Goal: Book appointment/travel/reservation

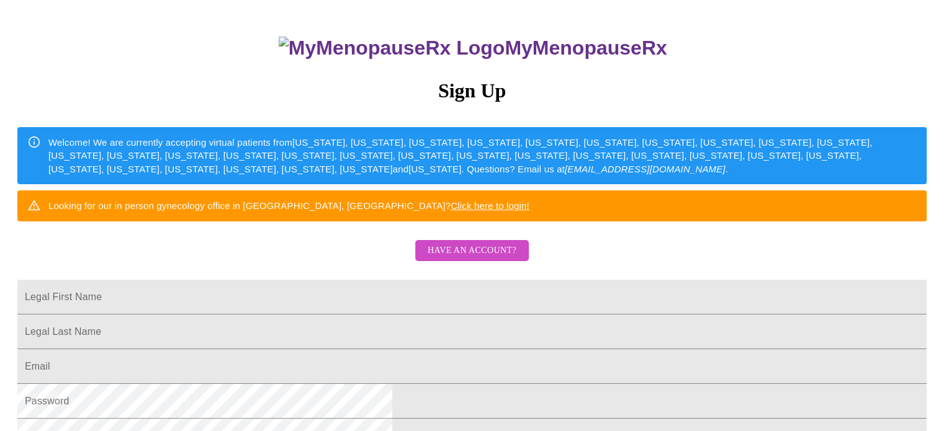
scroll to position [182, 0]
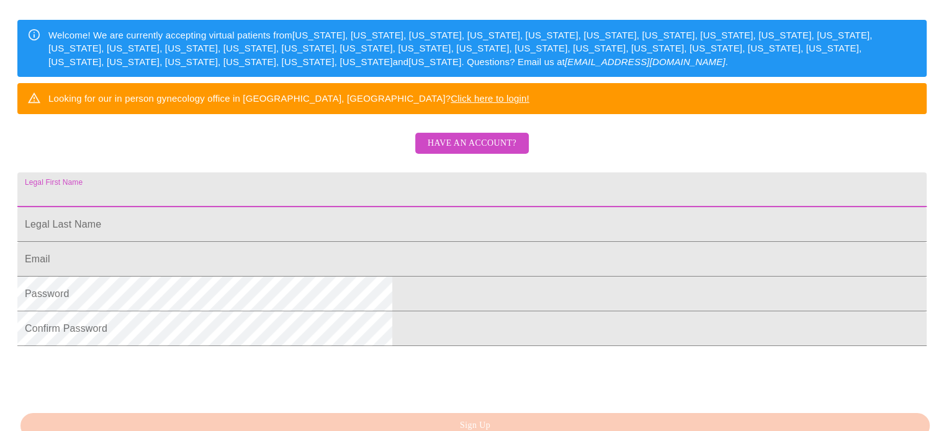
click at [323, 207] on input "Legal First Name" at bounding box center [471, 190] width 909 height 35
type input "[PERSON_NAME]"
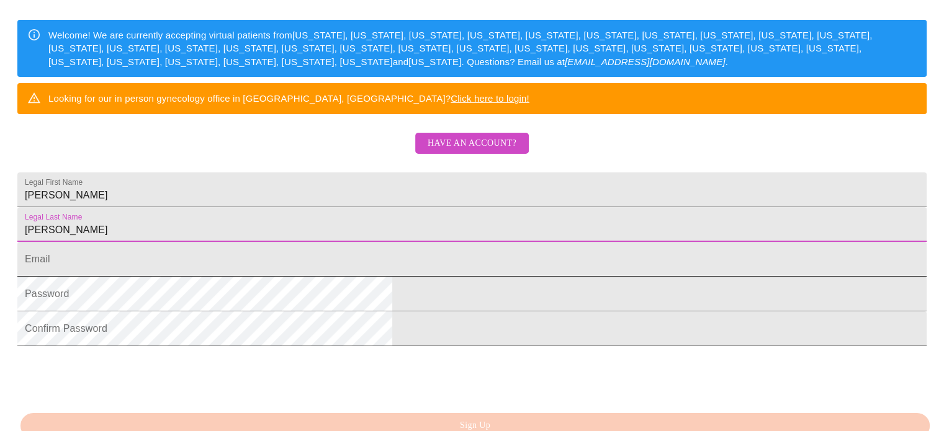
type input "[PERSON_NAME]"
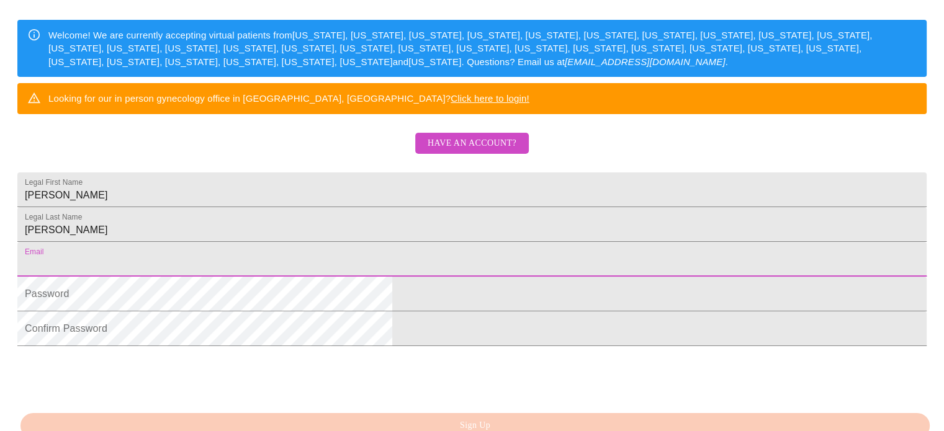
click at [301, 277] on input "Legal First Name" at bounding box center [471, 259] width 909 height 35
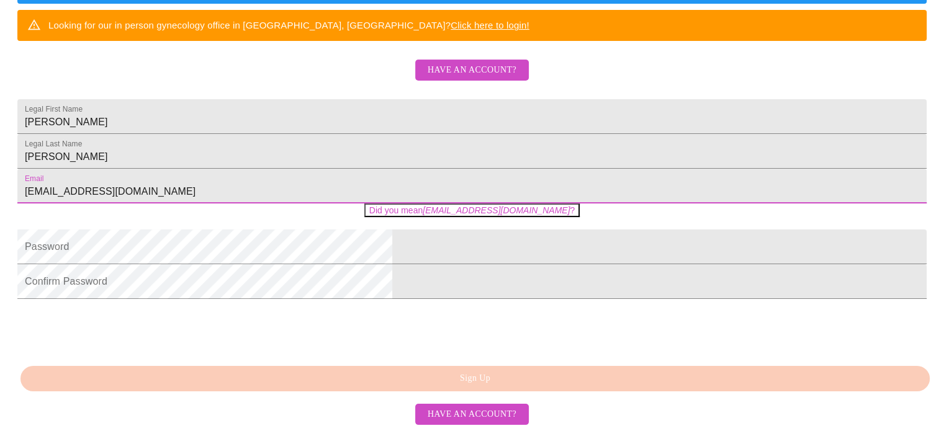
scroll to position [315, 0]
type input "[EMAIL_ADDRESS][DOMAIN_NAME]"
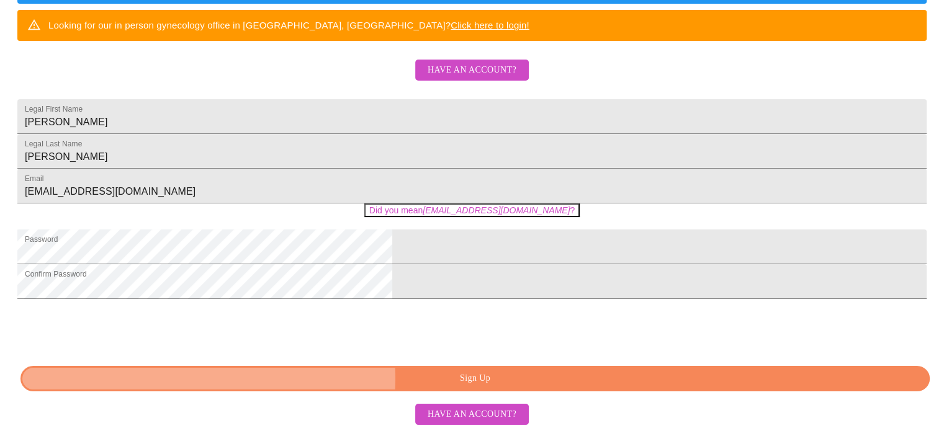
click at [449, 387] on span "Sign Up" at bounding box center [475, 379] width 881 height 16
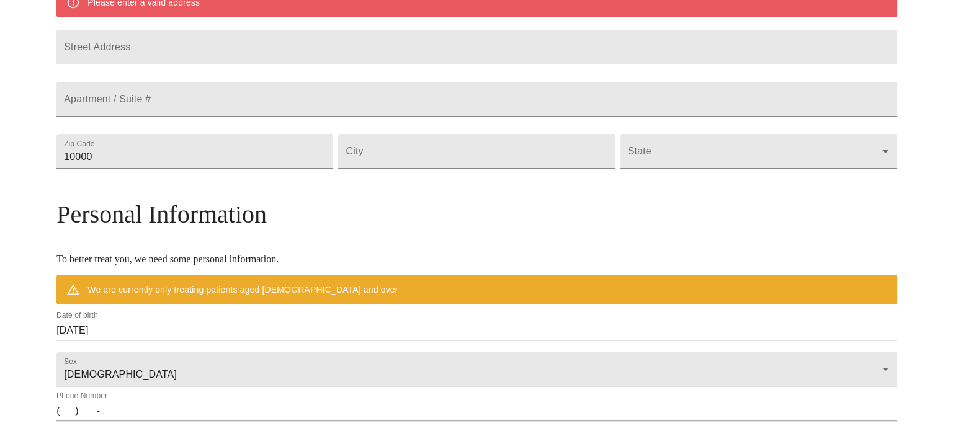
scroll to position [303, 0]
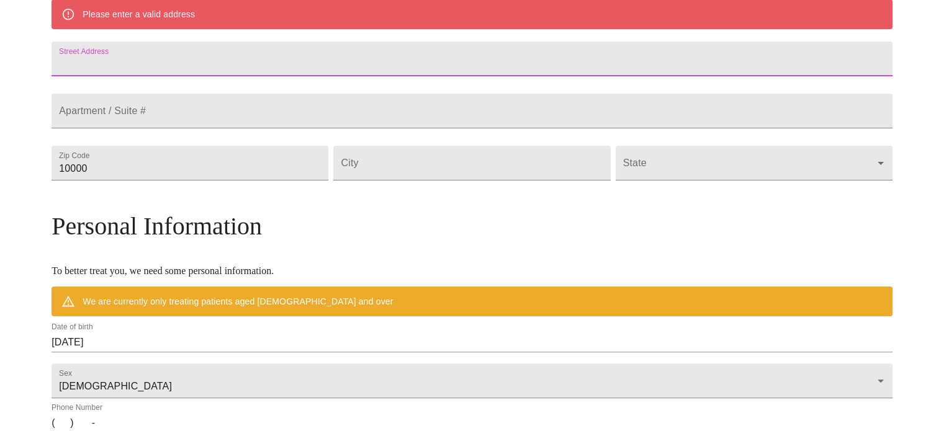
click at [179, 64] on input "Street Address" at bounding box center [472, 59] width 841 height 35
type input "949 [PERSON_NAME] Dr"
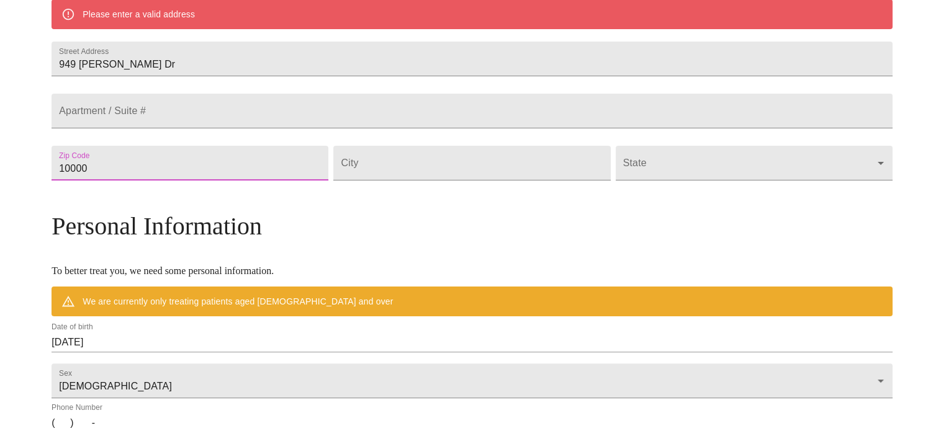
click at [174, 181] on input "10000" at bounding box center [190, 163] width 277 height 35
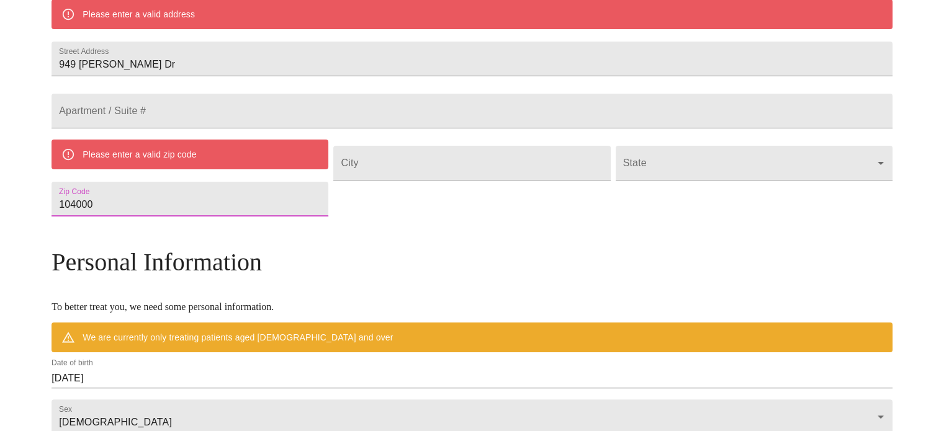
click at [205, 217] on input "104000" at bounding box center [190, 199] width 277 height 35
type input "1"
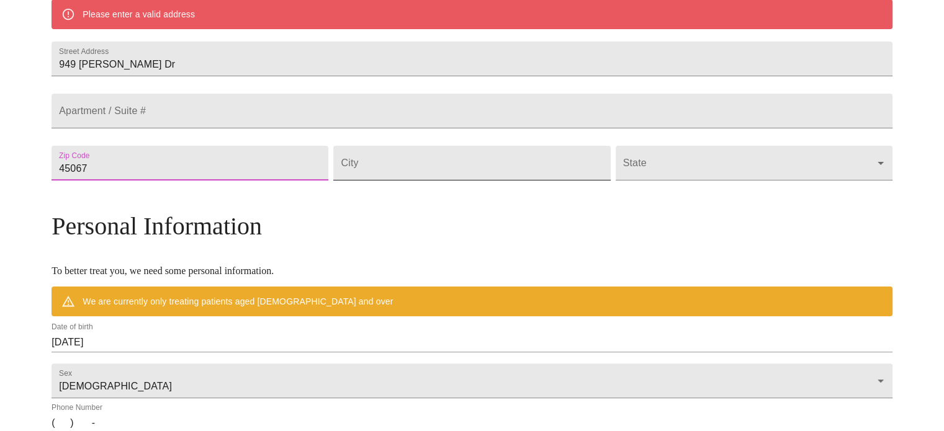
type input "45067"
click at [385, 181] on input "Street Address" at bounding box center [471, 163] width 277 height 35
type input "[GEOGRAPHIC_DATA]"
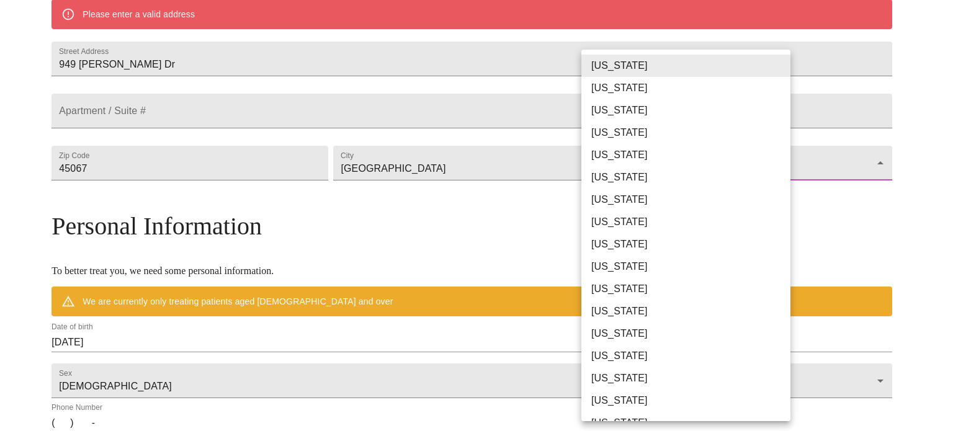
click at [773, 193] on body "MyMenopauseRx Welcome to MyMenopauseRx Since it's your first time here, you'll …" at bounding box center [476, 185] width 943 height 967
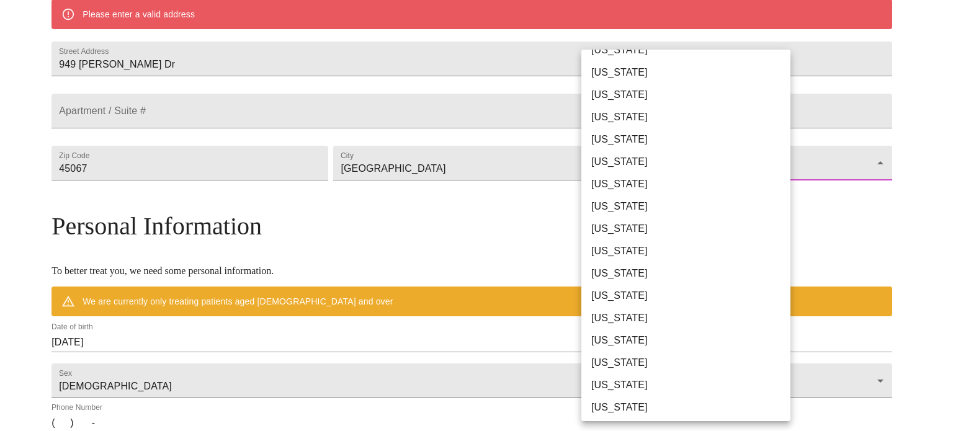
scroll to position [577, 0]
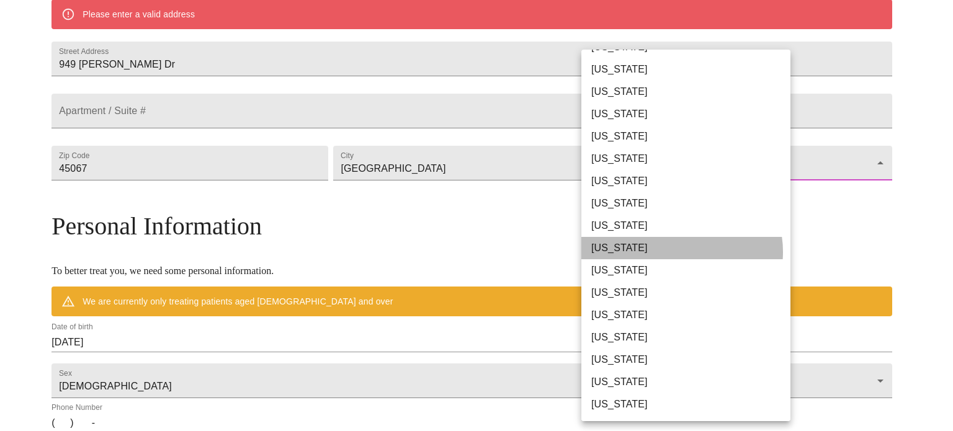
click at [681, 252] on li "[US_STATE]" at bounding box center [690, 248] width 218 height 22
type input "[US_STATE]"
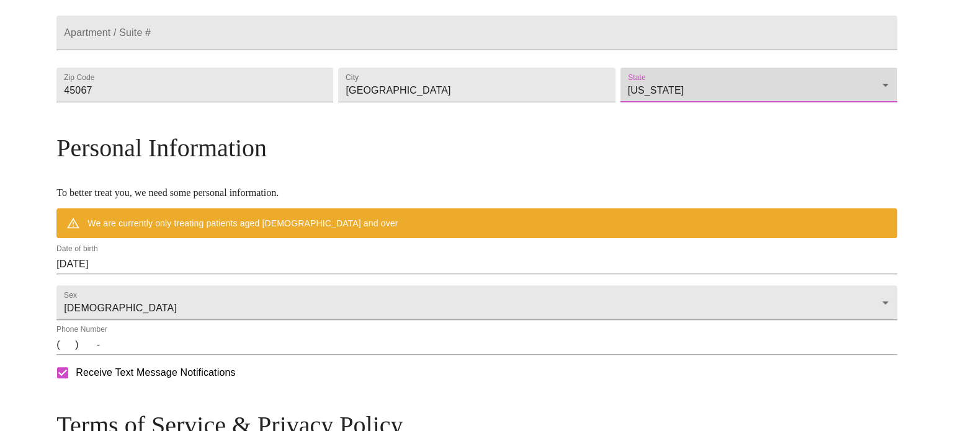
scroll to position [350, 0]
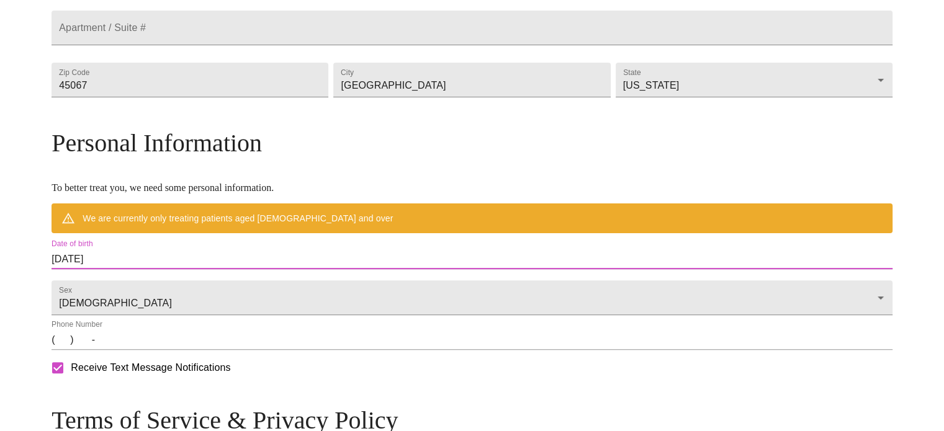
click at [210, 269] on input "[DATE]" at bounding box center [472, 259] width 841 height 20
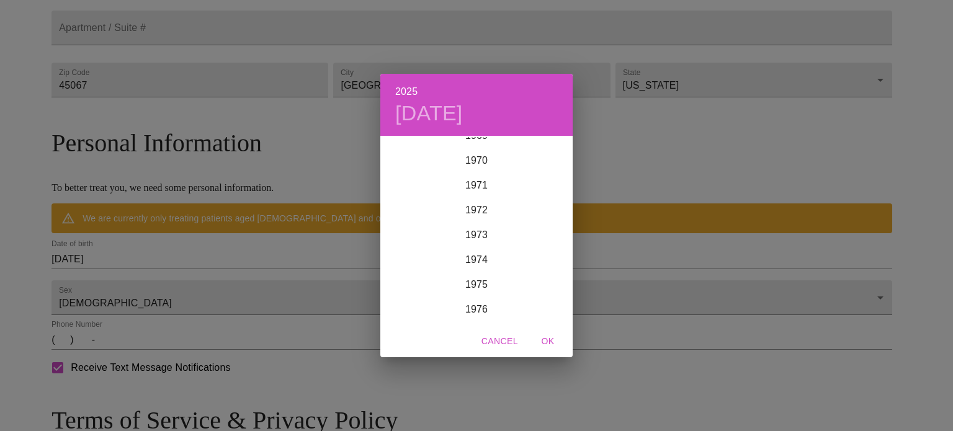
scroll to position [1741, 0]
click at [464, 168] on div "1970" at bounding box center [476, 171] width 192 height 25
click at [830, 295] on div "1970 [DATE] Jan Feb Mar Apr May Jun [DATE] Aug Sep Oct Nov Dec Cancel OK" at bounding box center [476, 215] width 953 height 431
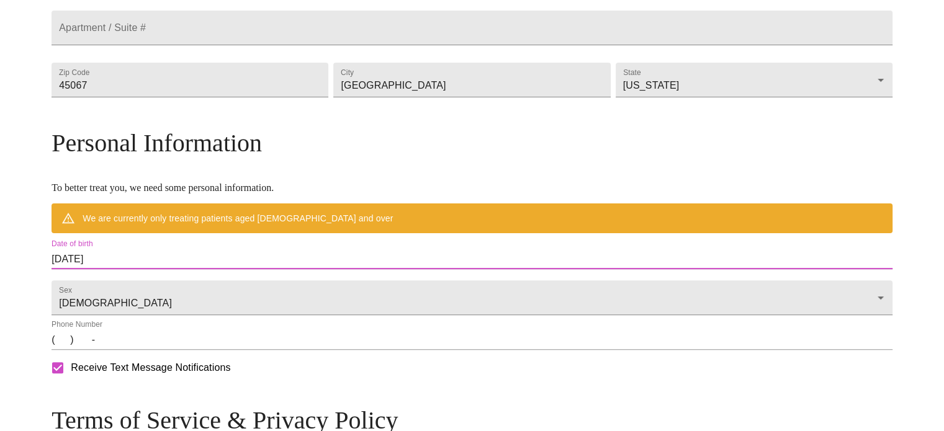
click at [213, 269] on input "[DATE]" at bounding box center [472, 259] width 841 height 20
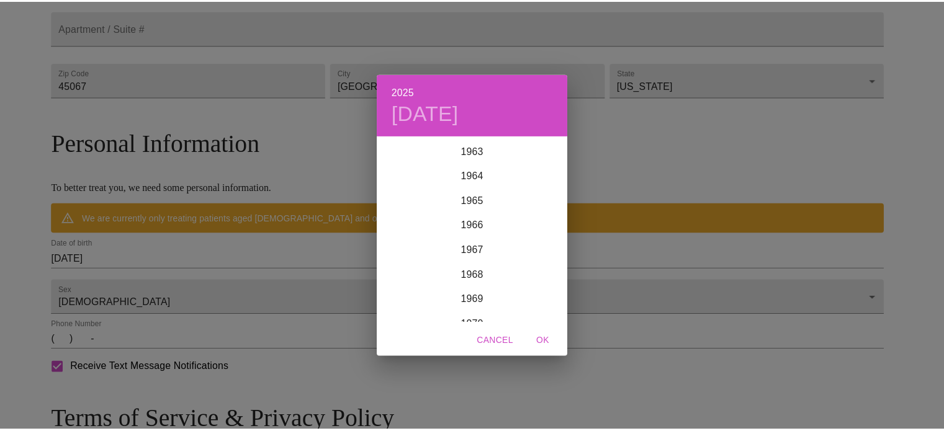
scroll to position [1649, 0]
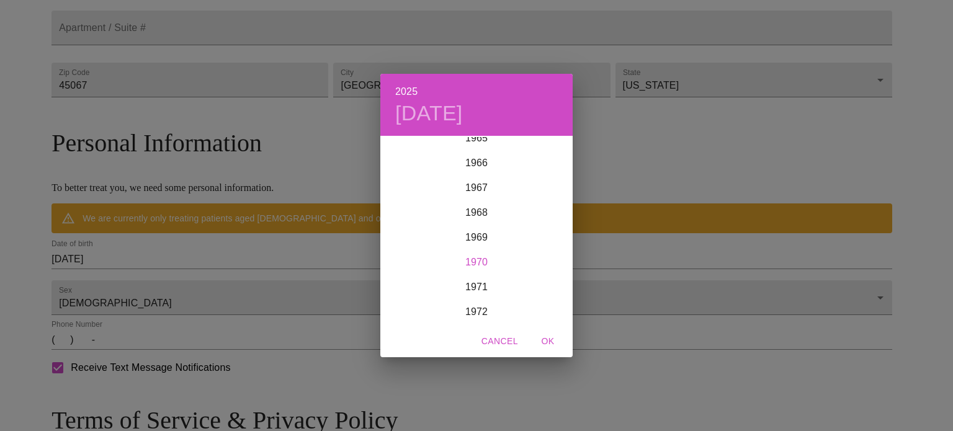
click at [471, 259] on div "1970" at bounding box center [476, 262] width 192 height 25
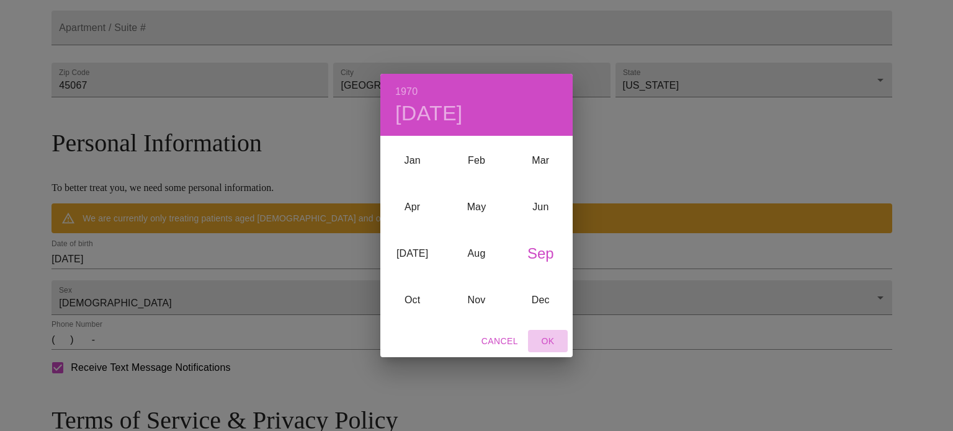
click at [549, 342] on span "OK" at bounding box center [548, 342] width 30 height 16
type input "[DATE]"
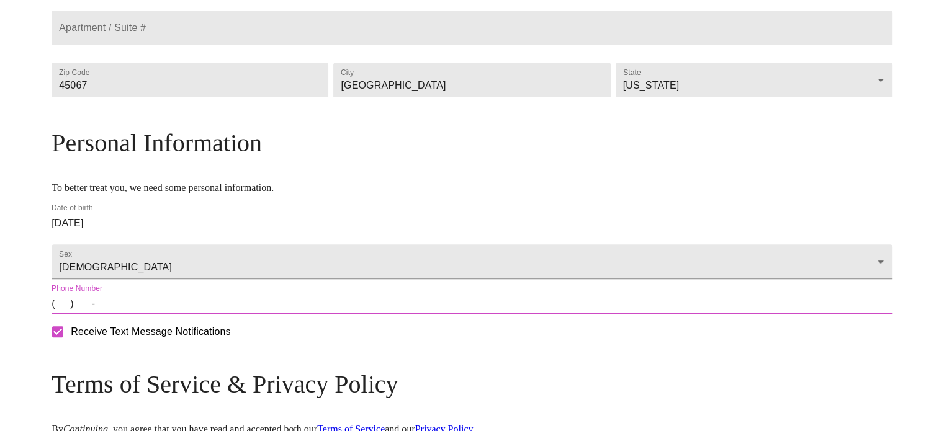
click at [161, 314] on input "(   )    -" at bounding box center [472, 304] width 841 height 20
type input "[PHONE_NUMBER]"
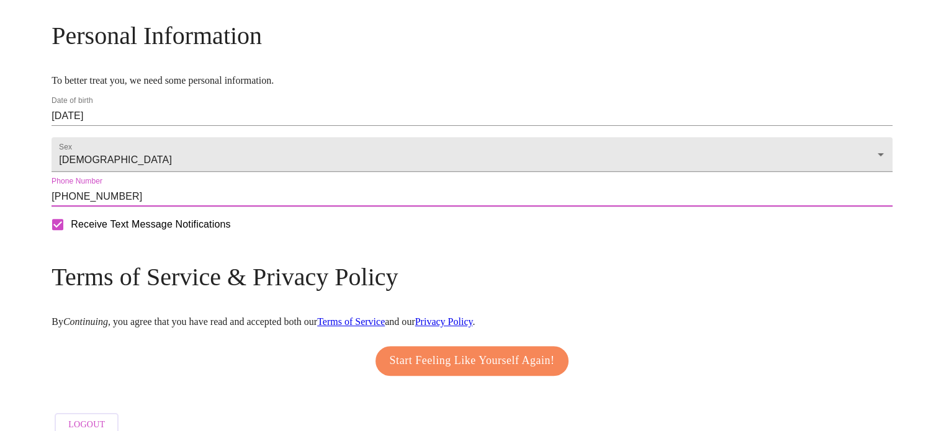
scroll to position [508, 0]
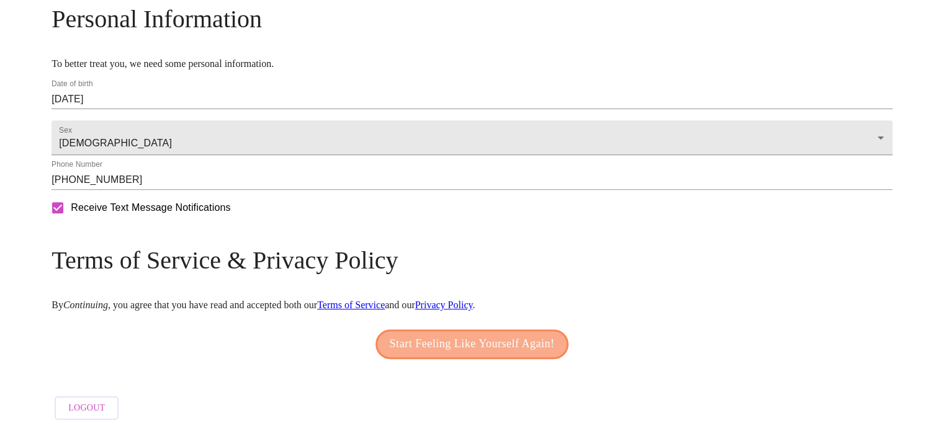
click at [468, 337] on span "Start Feeling Like Yourself Again!" at bounding box center [472, 344] width 165 height 20
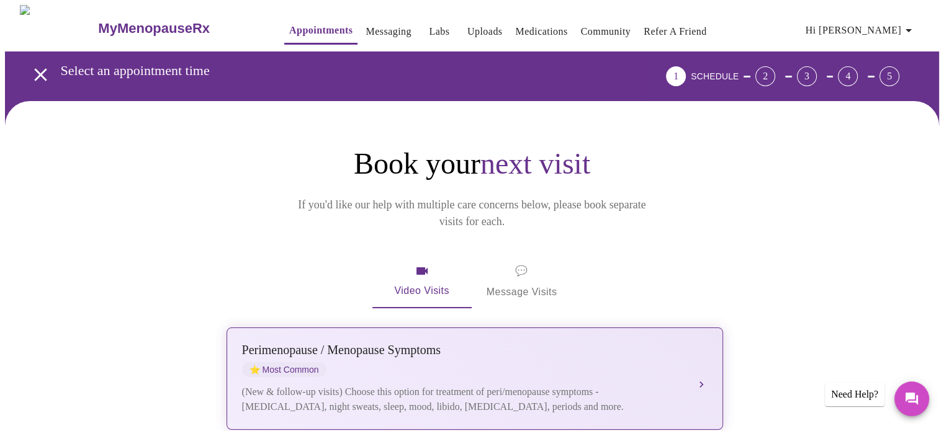
click at [402, 385] on div "(New & follow-up visits) Choose this option for treatment of peri/menopause sym…" at bounding box center [462, 400] width 441 height 30
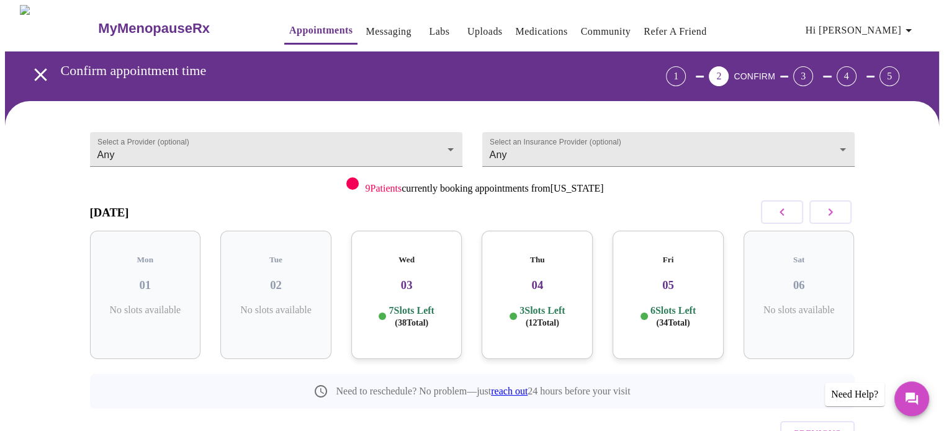
click at [396, 305] on p "7 Slots Left ( 38 Total)" at bounding box center [410, 317] width 45 height 24
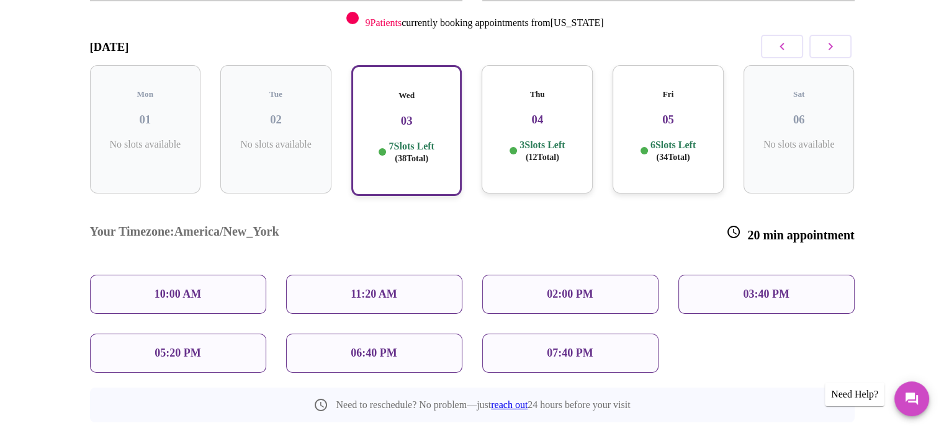
scroll to position [174, 0]
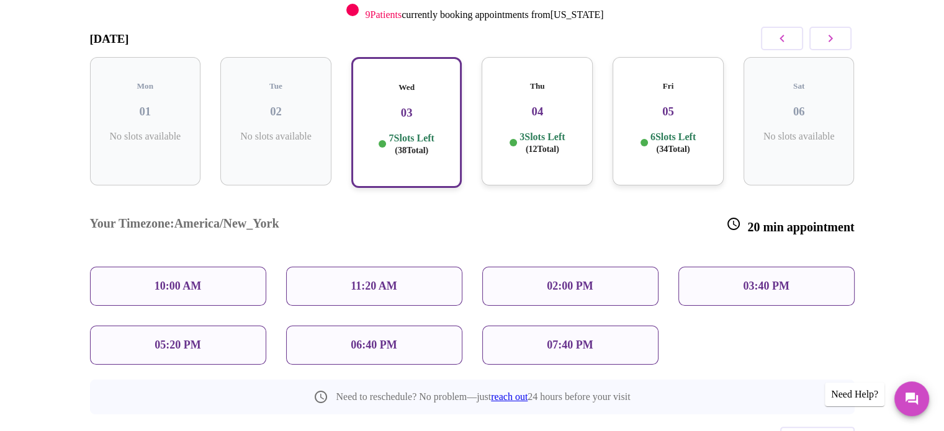
click at [561, 280] on p "02:00 PM" at bounding box center [570, 286] width 46 height 13
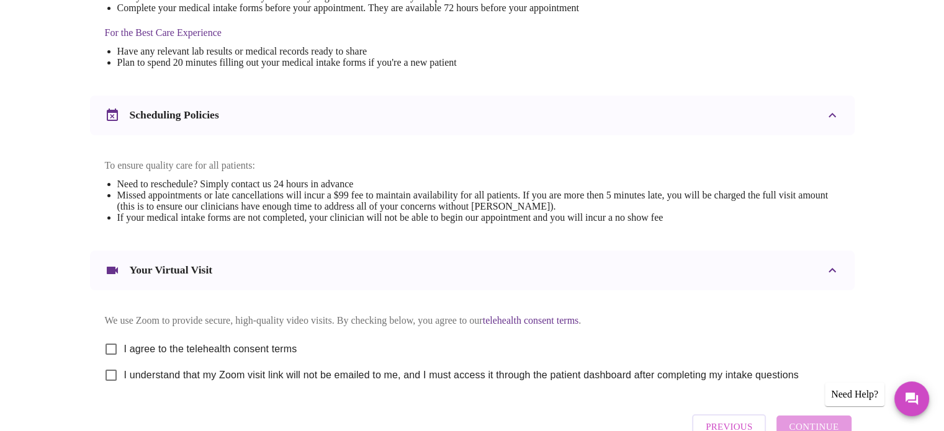
scroll to position [414, 0]
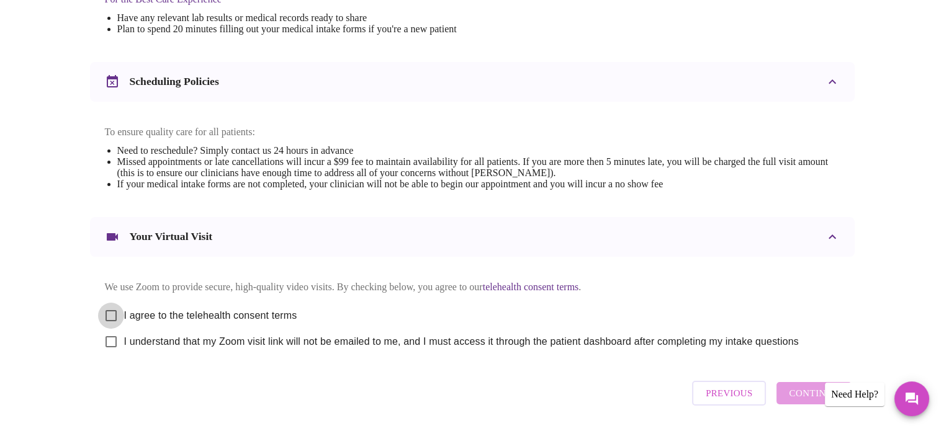
click at [110, 324] on input "I agree to the telehealth consent terms" at bounding box center [111, 316] width 26 height 26
checkbox input "true"
click at [110, 355] on input "I understand that my Zoom visit link will not be emailed to me, and I must acce…" at bounding box center [111, 342] width 26 height 26
checkbox input "true"
click at [792, 401] on span "Continue" at bounding box center [814, 393] width 50 height 16
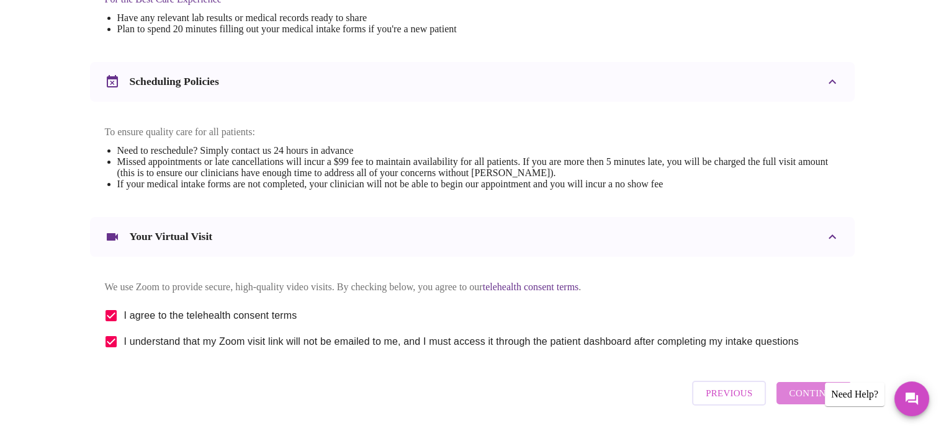
scroll to position [96, 0]
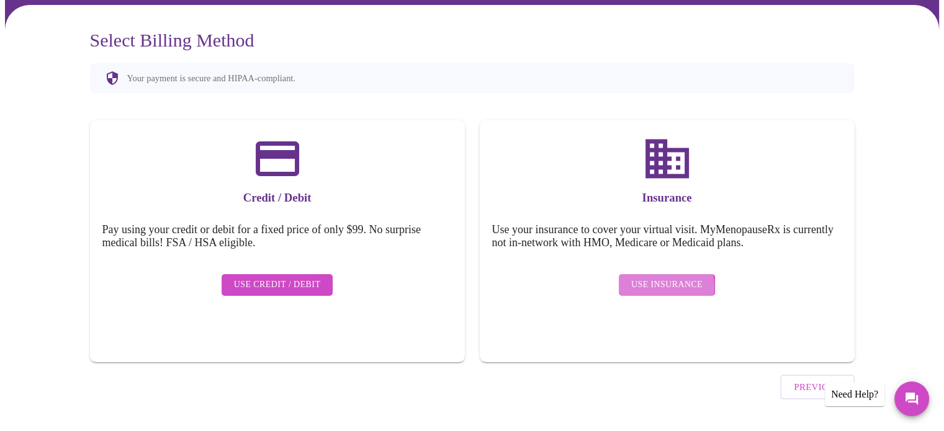
click at [653, 277] on span "Use Insurance" at bounding box center [666, 285] width 71 height 16
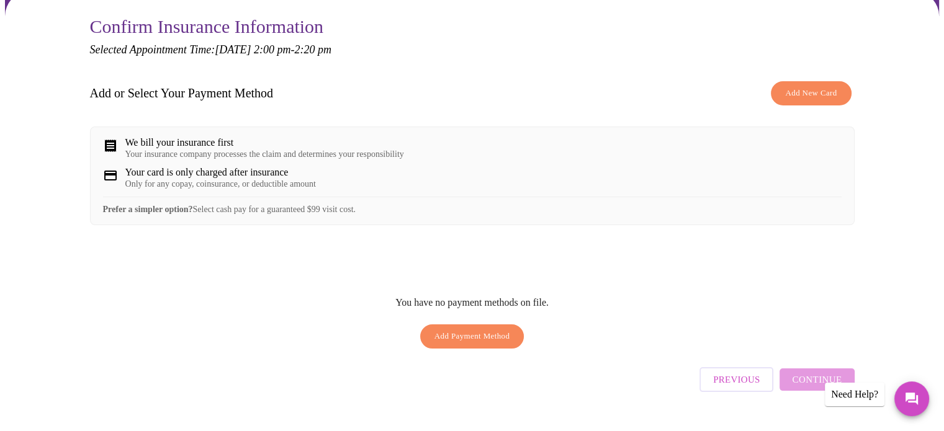
scroll to position [116, 0]
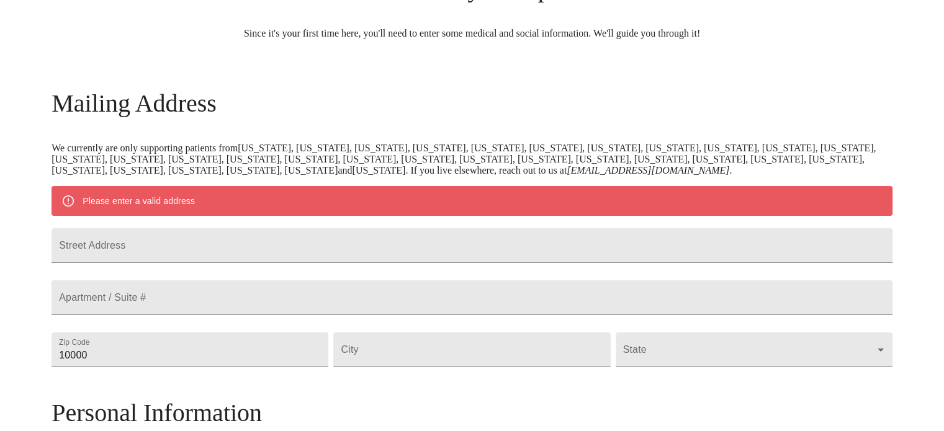
scroll to position [503, 0]
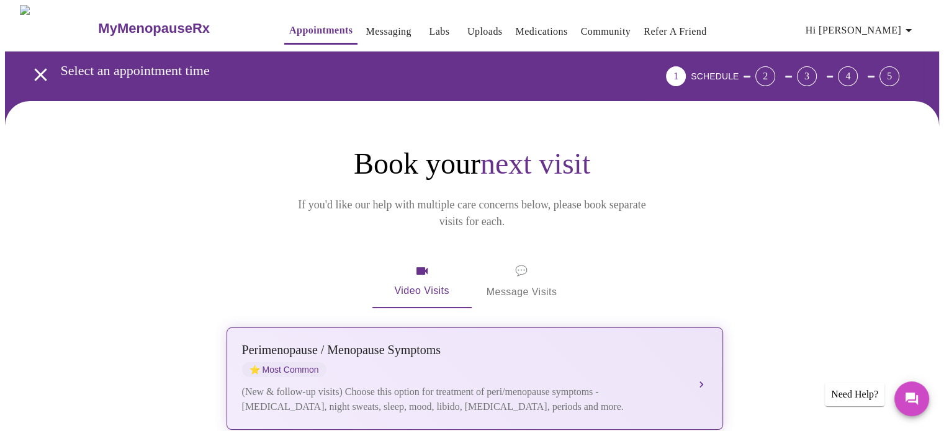
click at [382, 343] on div "Perimenopause / Menopause Symptoms" at bounding box center [462, 350] width 441 height 14
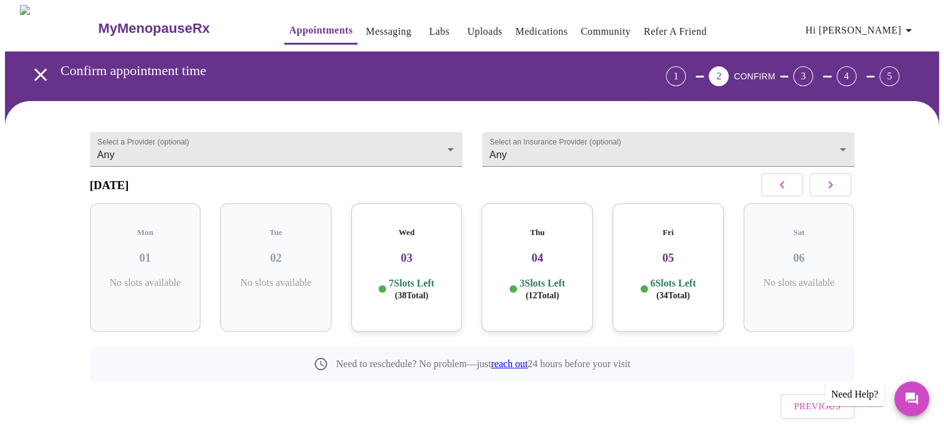
click at [402, 254] on h3 "03" at bounding box center [406, 258] width 91 height 14
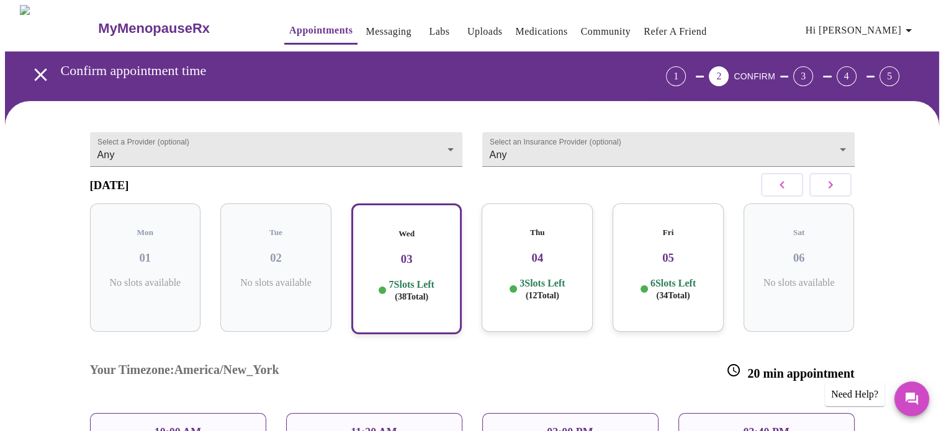
click at [568, 426] on p "02:00 PM" at bounding box center [570, 432] width 46 height 13
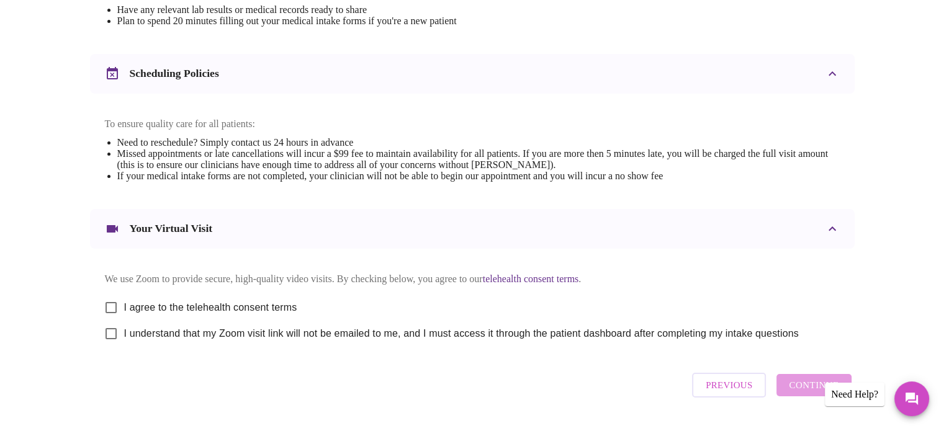
scroll to position [467, 0]
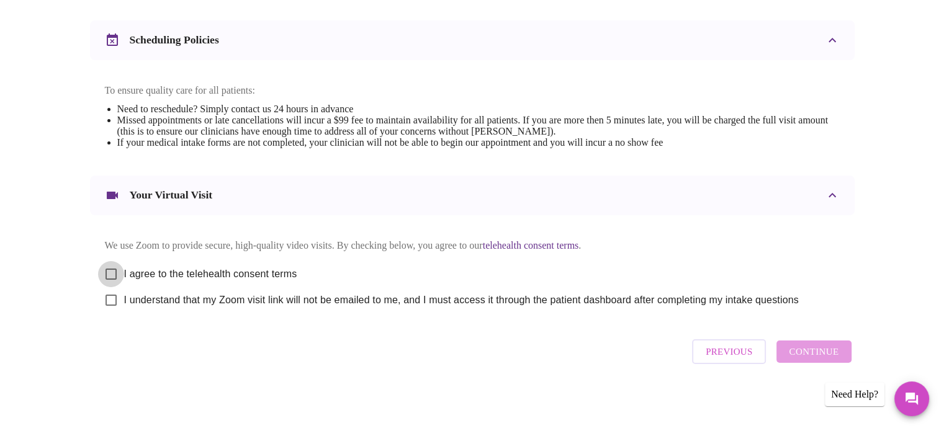
click at [107, 267] on input "I agree to the telehealth consent terms" at bounding box center [111, 274] width 26 height 26
checkbox input "true"
click at [111, 300] on input "I understand that my Zoom visit link will not be emailed to me, and I must acce…" at bounding box center [111, 300] width 26 height 26
checkbox input "true"
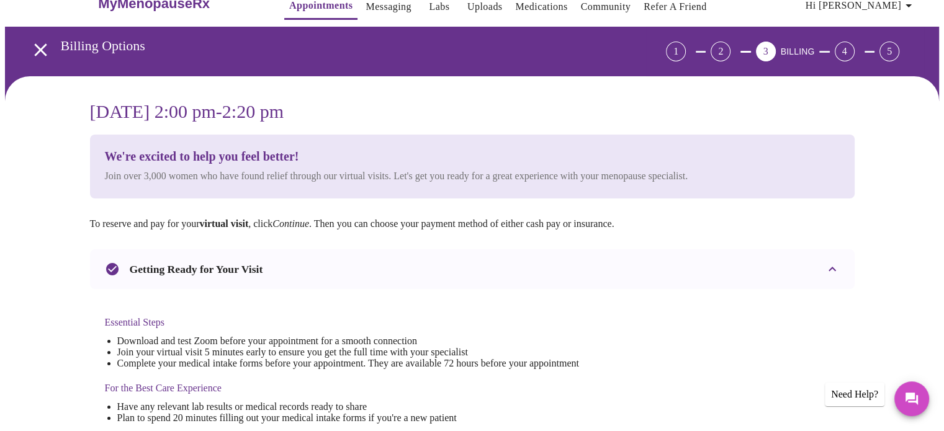
scroll to position [0, 0]
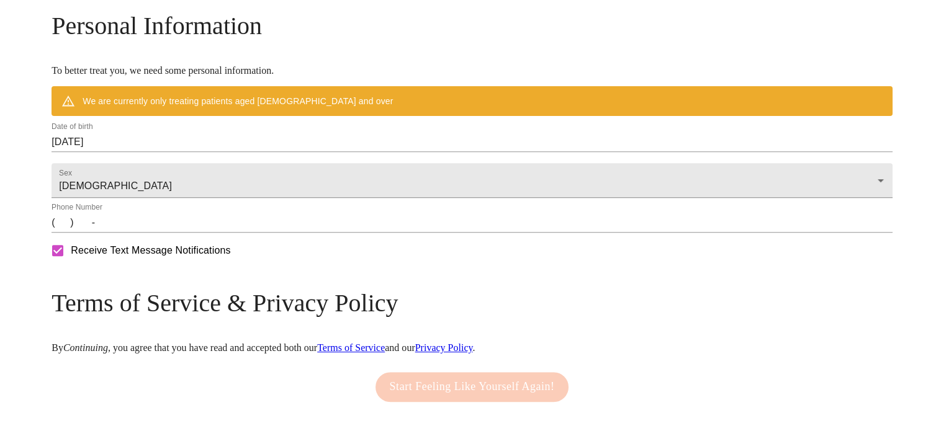
scroll to position [303, 0]
